Goal: Use online tool/utility: Utilize a website feature to perform a specific function

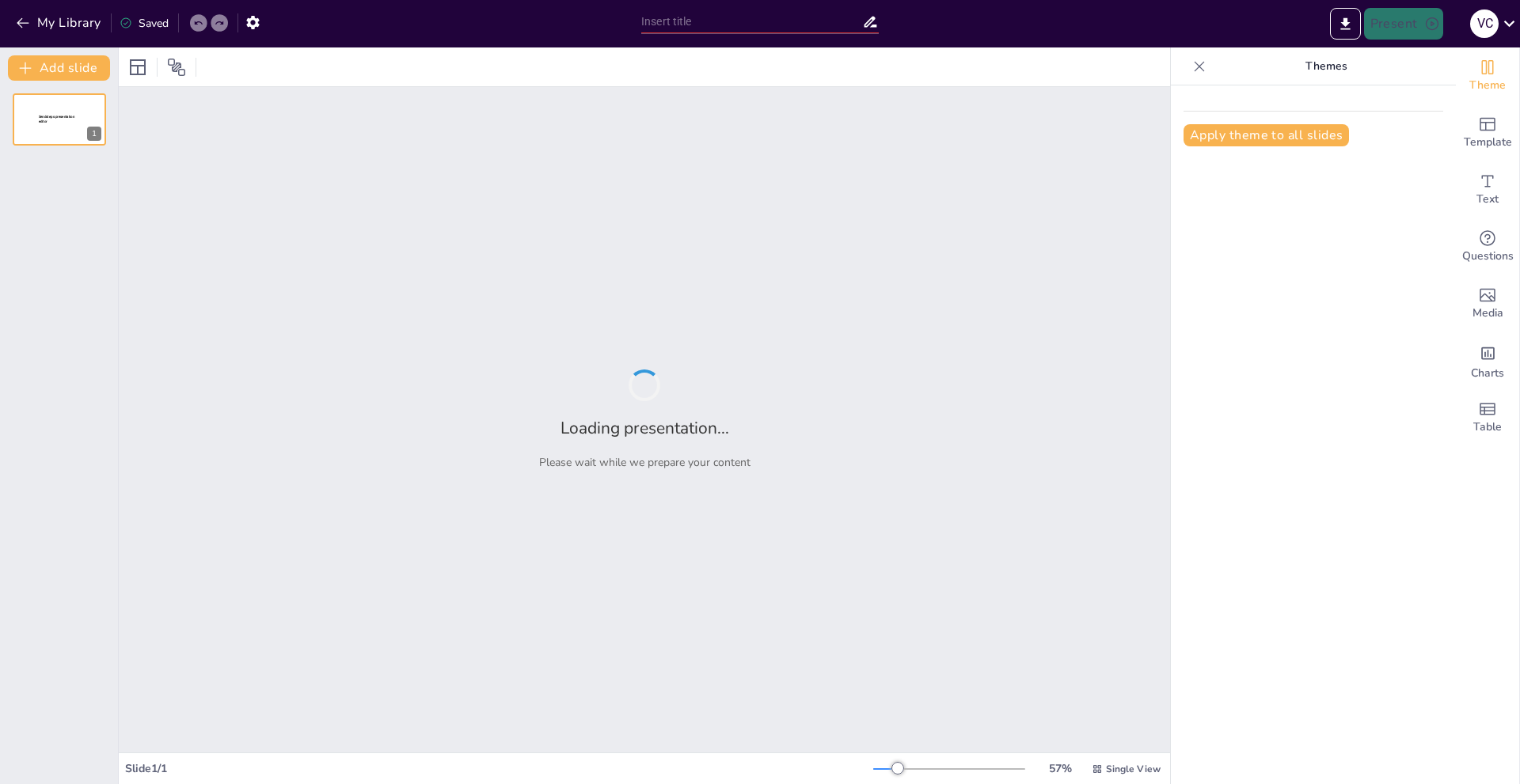
type input "Тотальна війна: Революція в озброєнні під час Першої світової війни"
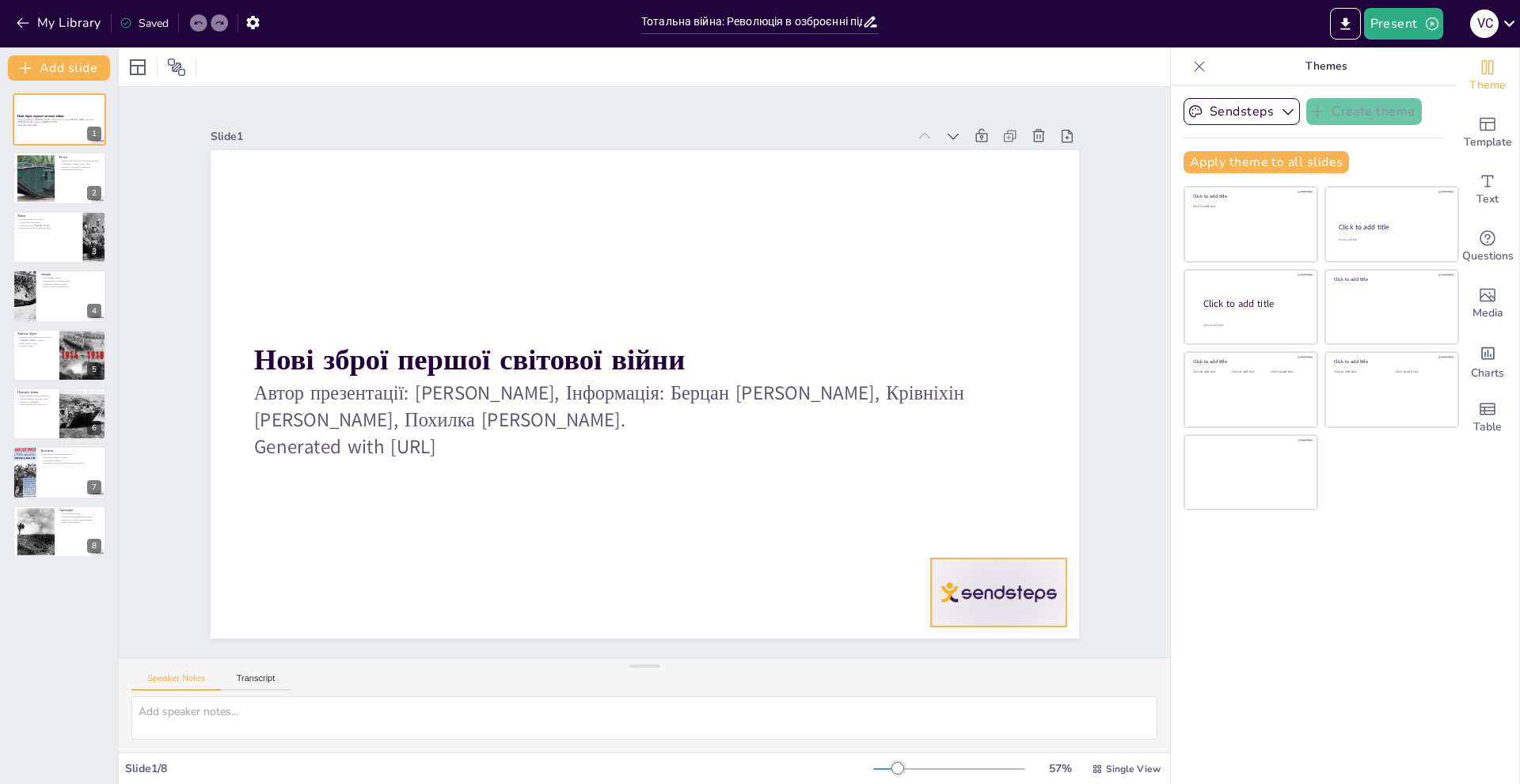
click at [975, 587] on div at bounding box center [973, 627] width 142 height 81
click at [997, 551] on div at bounding box center [993, 565] width 28 height 28
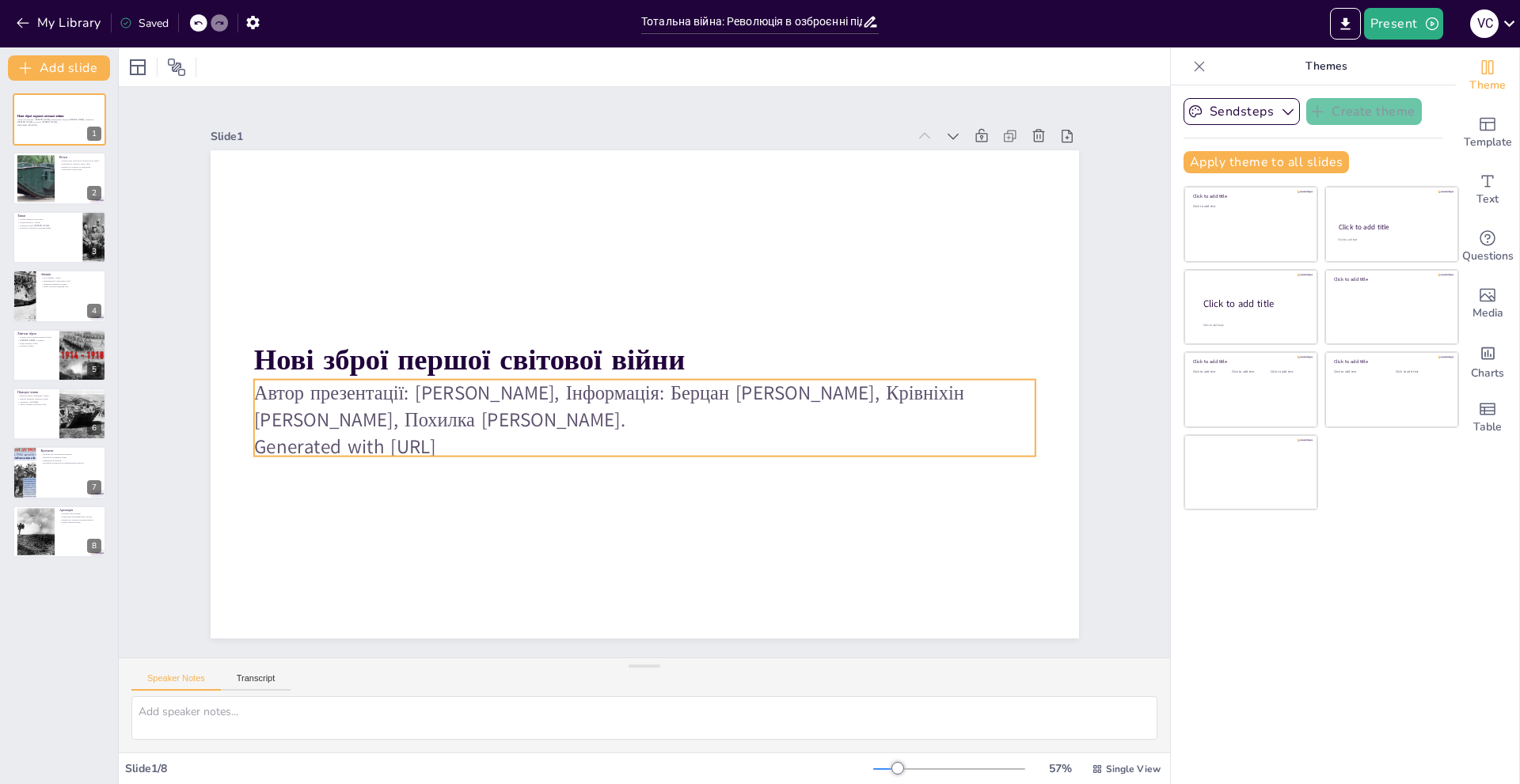
click at [318, 433] on p "Generated with [URL]" at bounding box center [644, 447] width 781 height 27
click at [502, 415] on p "Generated with [URL]" at bounding box center [636, 447] width 780 height 109
click at [502, 415] on p "Generated with [URL]" at bounding box center [628, 445] width 770 height 189
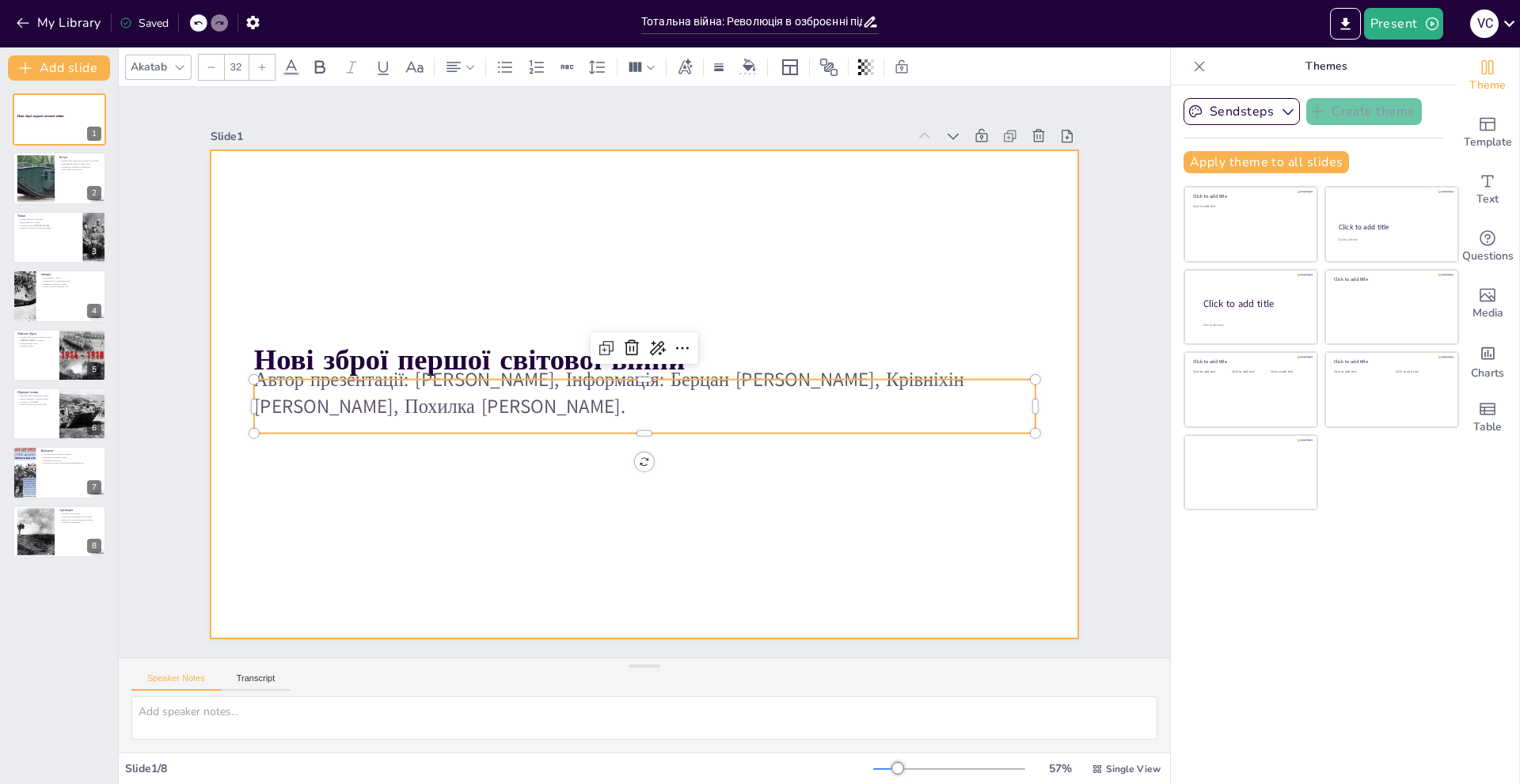
click at [530, 564] on div at bounding box center [641, 394] width 914 height 576
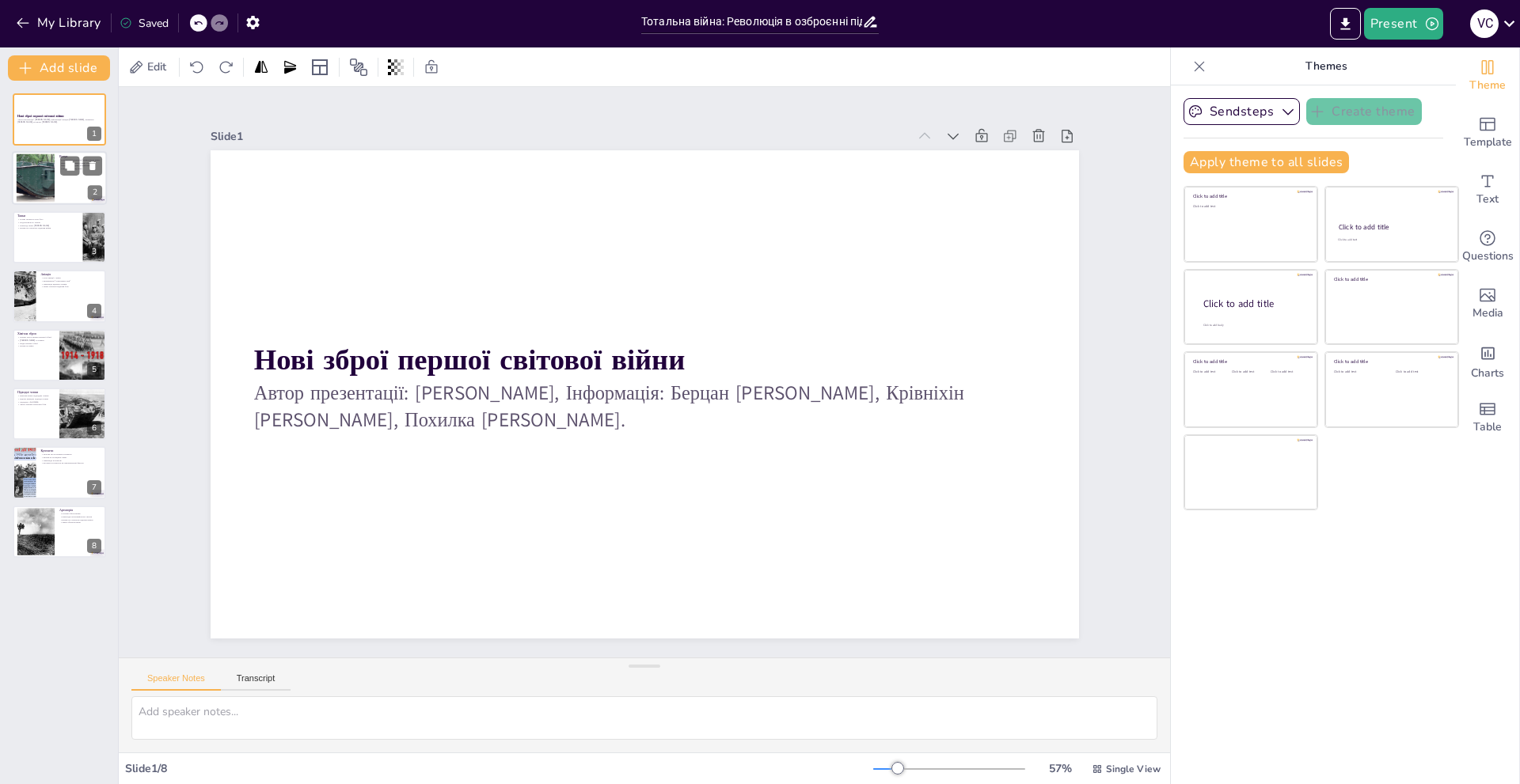
click at [43, 178] on div at bounding box center [35, 178] width 92 height 48
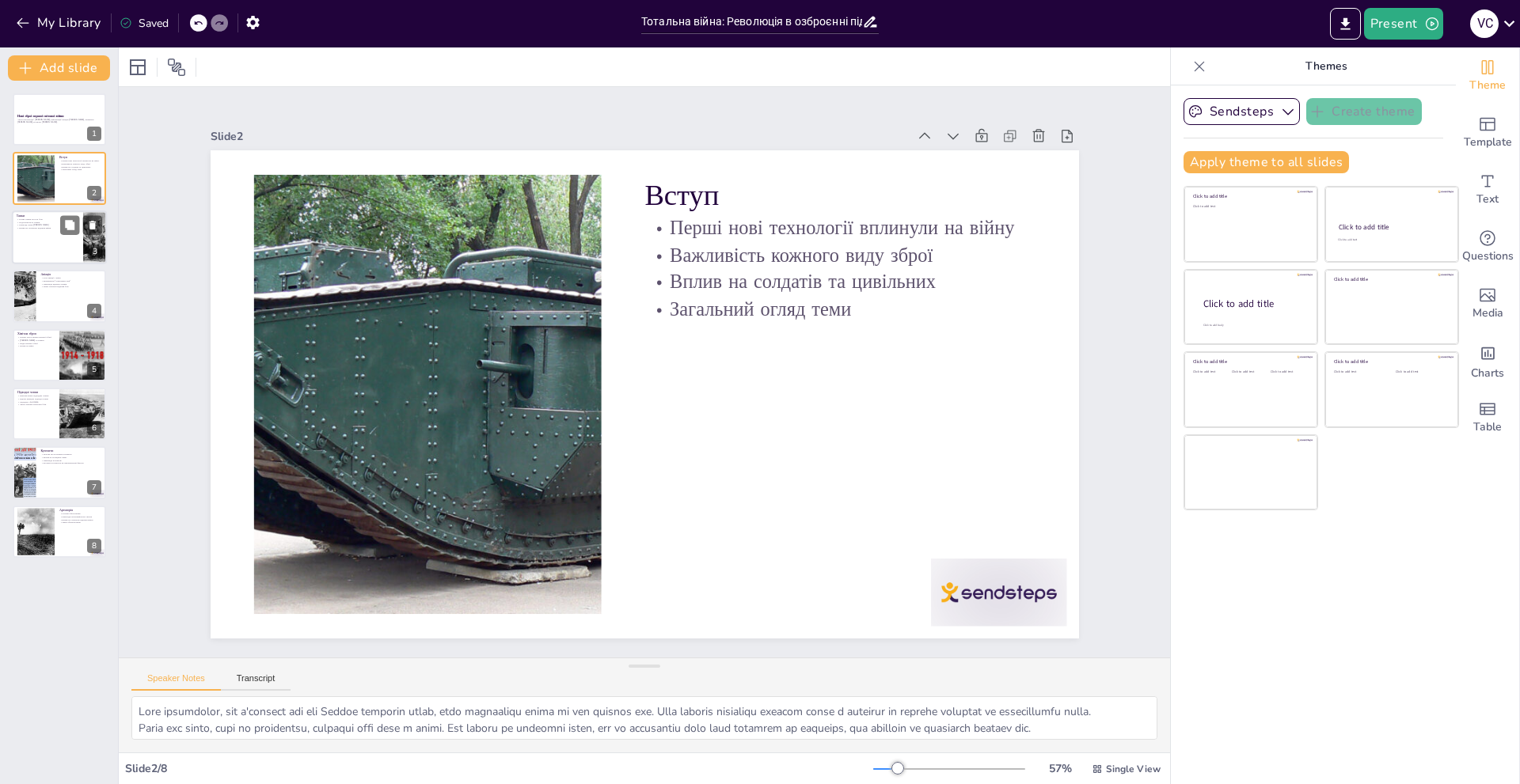
click at [55, 245] on div at bounding box center [59, 237] width 95 height 54
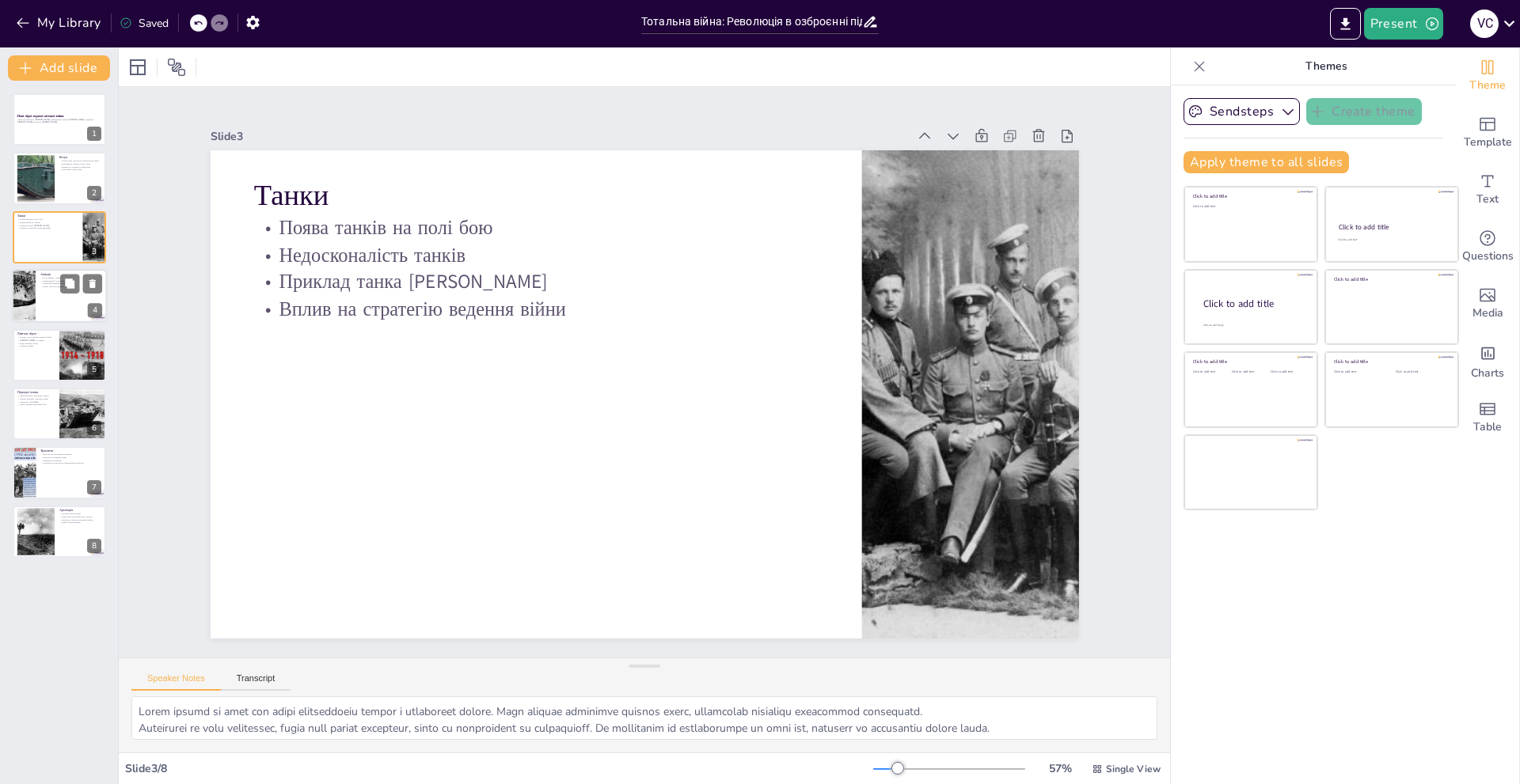
click at [36, 295] on div at bounding box center [59, 296] width 95 height 54
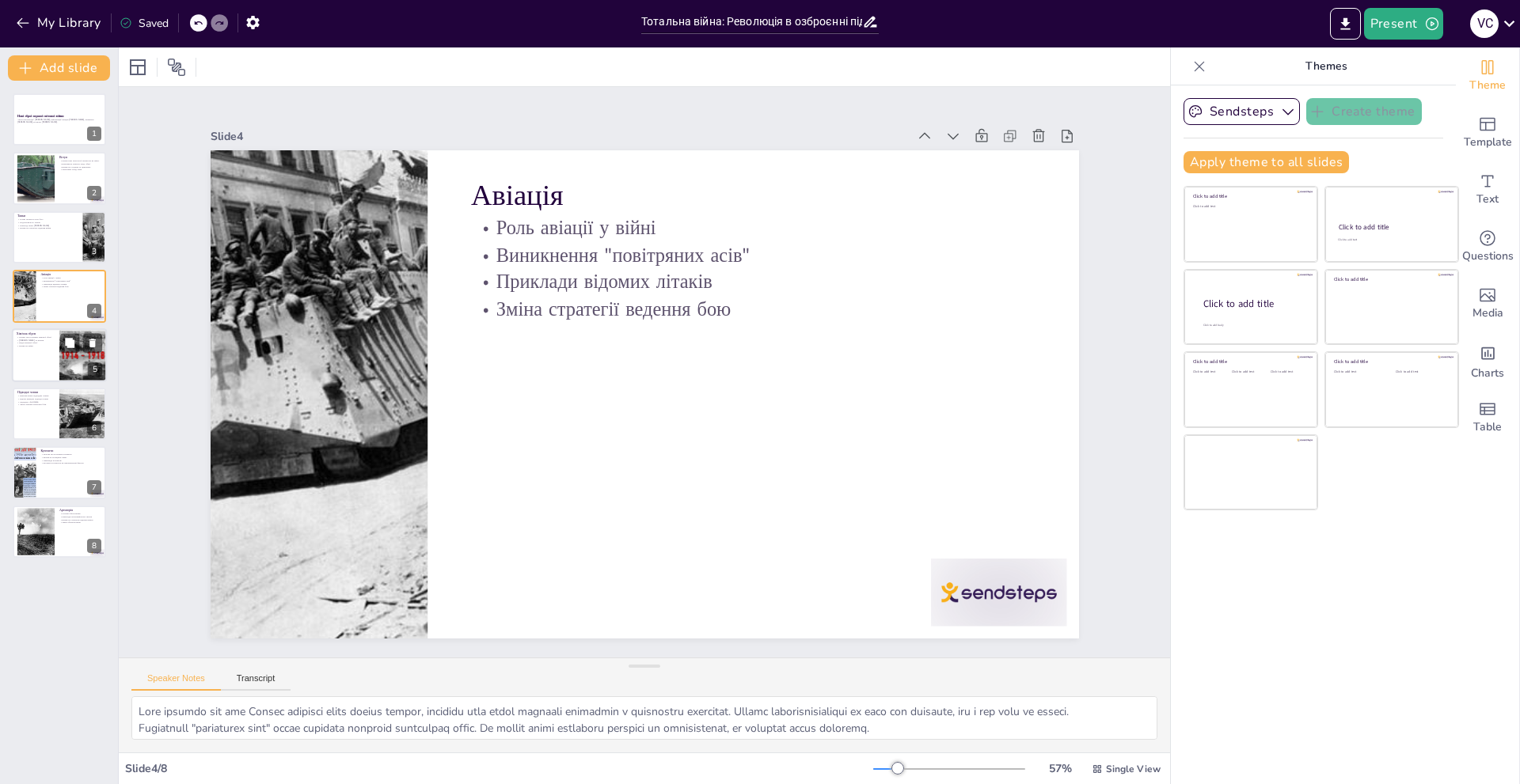
click at [36, 358] on div at bounding box center [59, 355] width 95 height 54
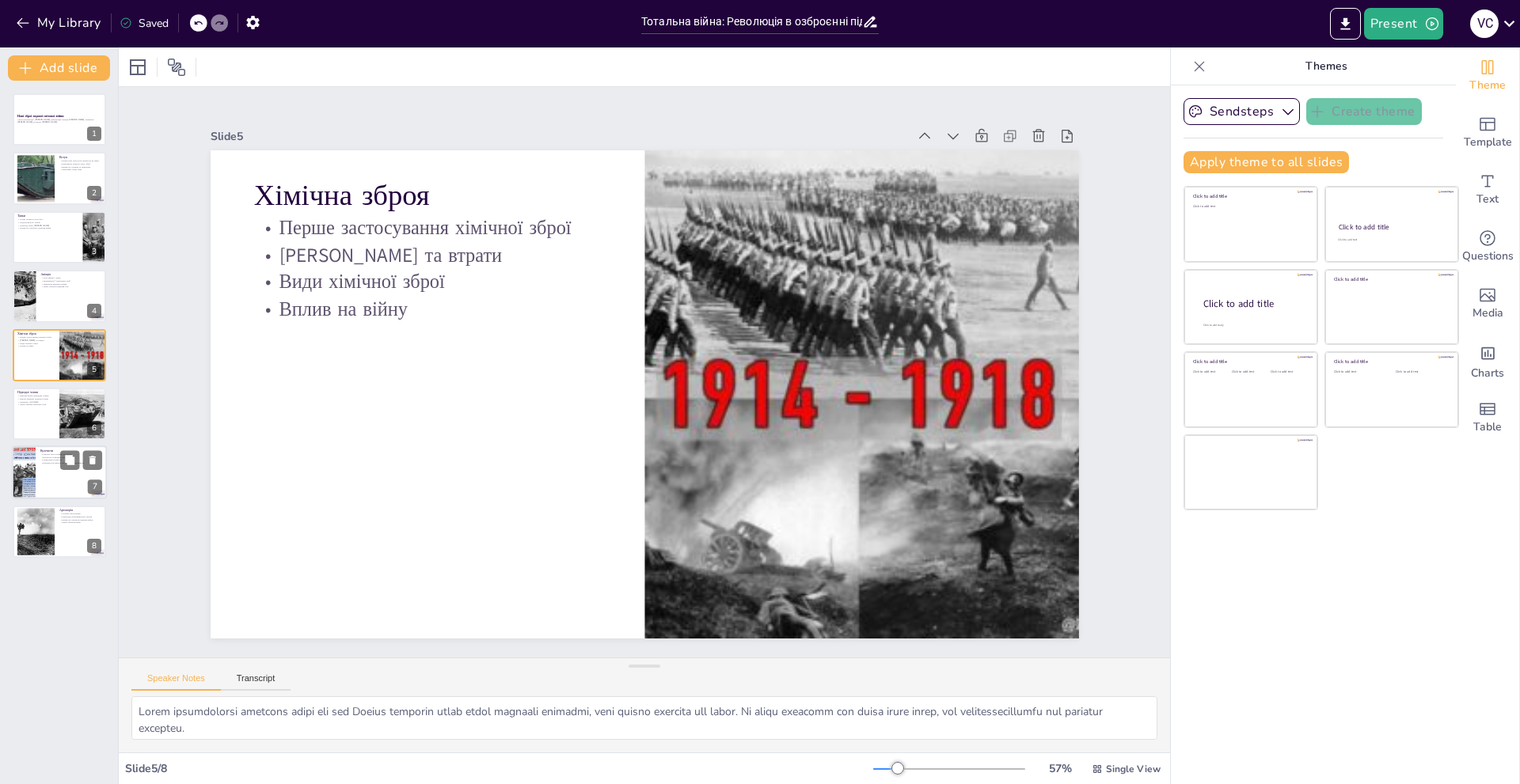
click at [38, 468] on div at bounding box center [59, 473] width 95 height 54
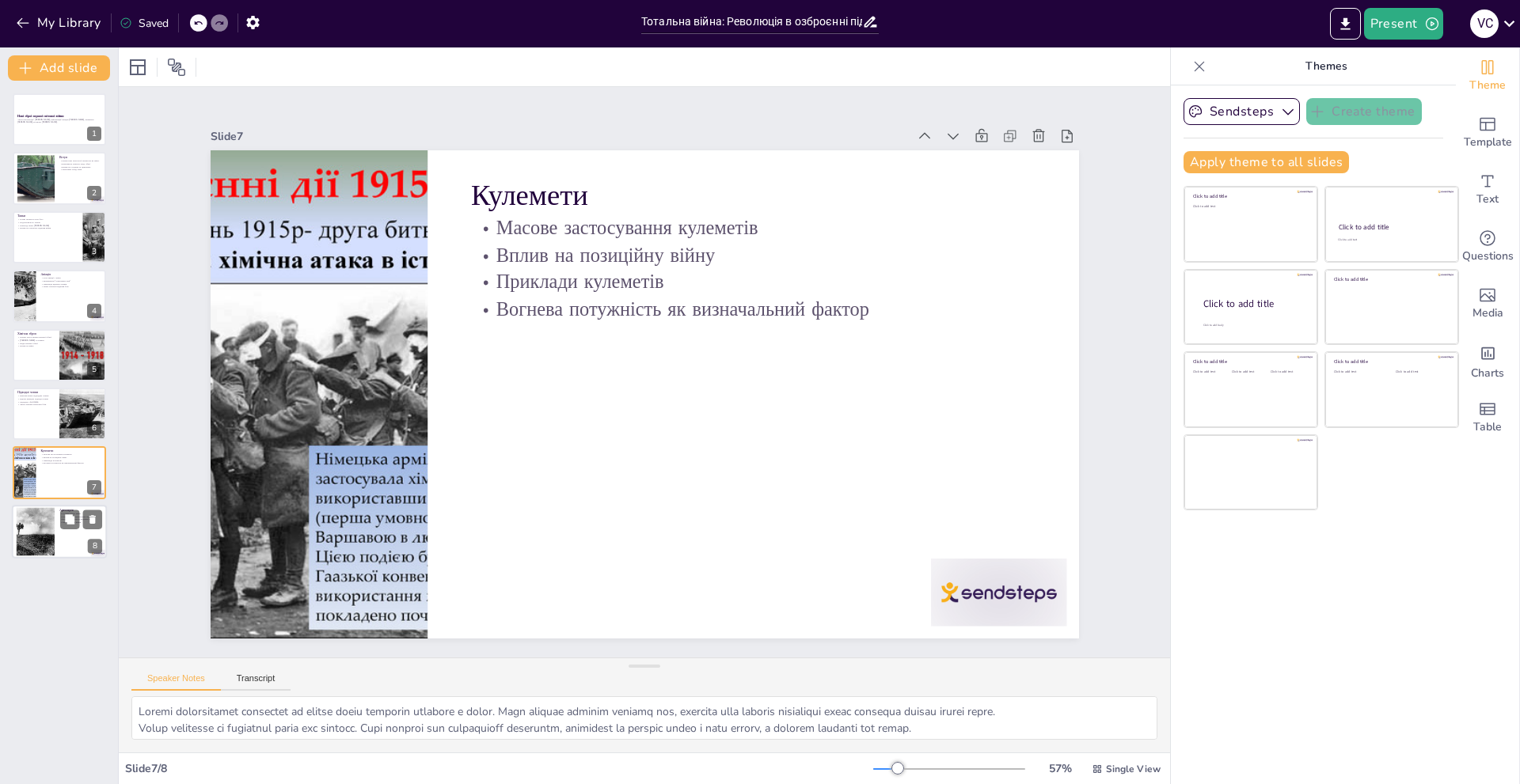
click at [54, 540] on div at bounding box center [37, 532] width 80 height 48
type textarea "Loremipsu dolor sitametc adipis eli sed Doeius temporin utlab. Et doloremagnaa …"
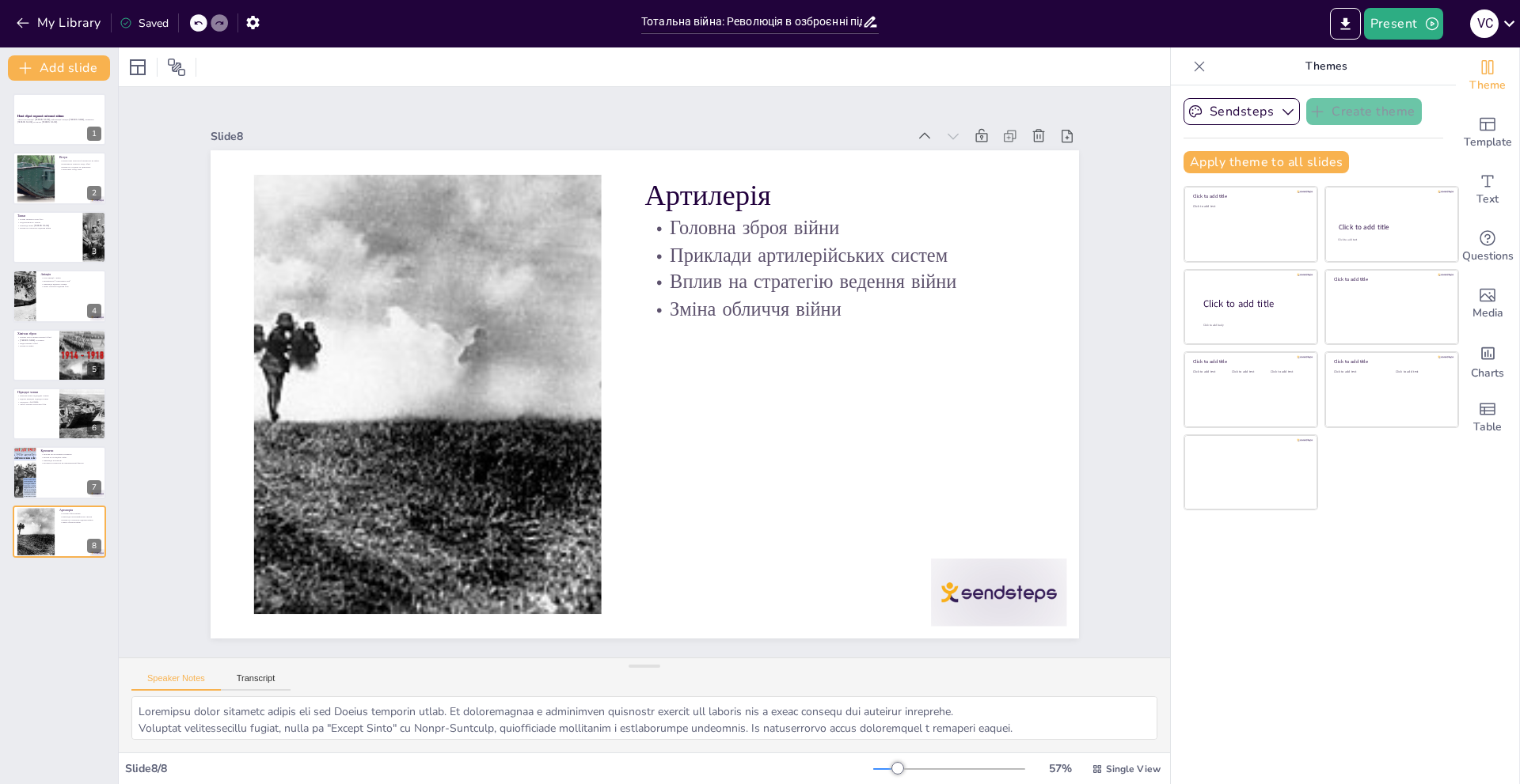
scroll to position [37, 0]
